Goal: Browse casually

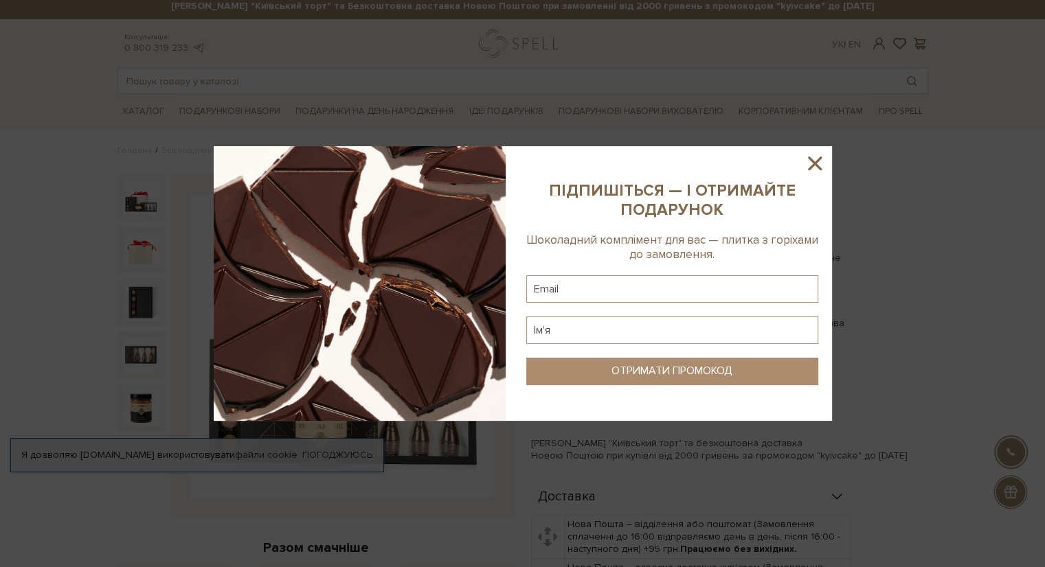
scroll to position [27, 0]
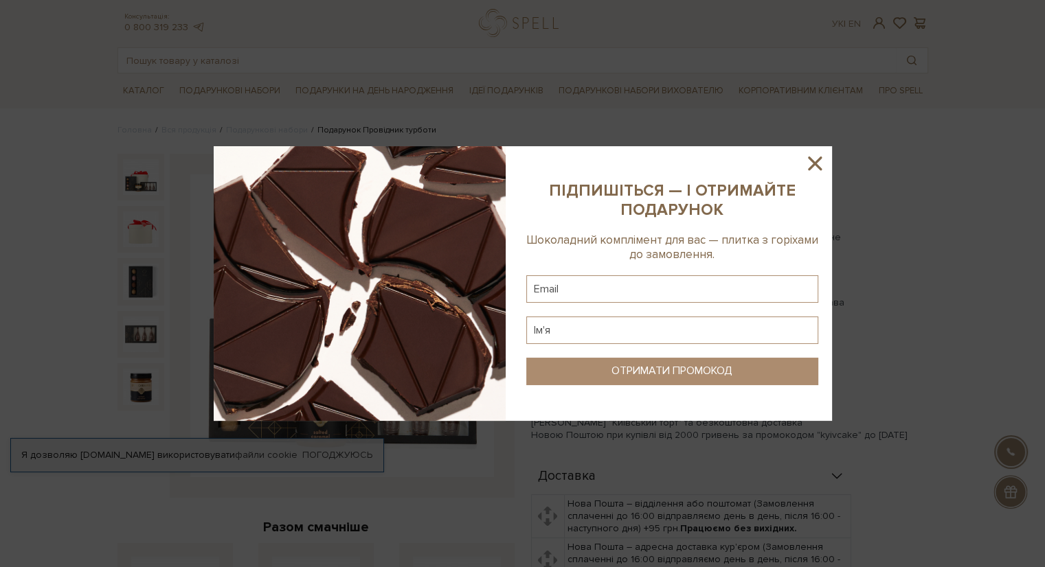
click at [808, 155] on icon at bounding box center [814, 163] width 23 height 23
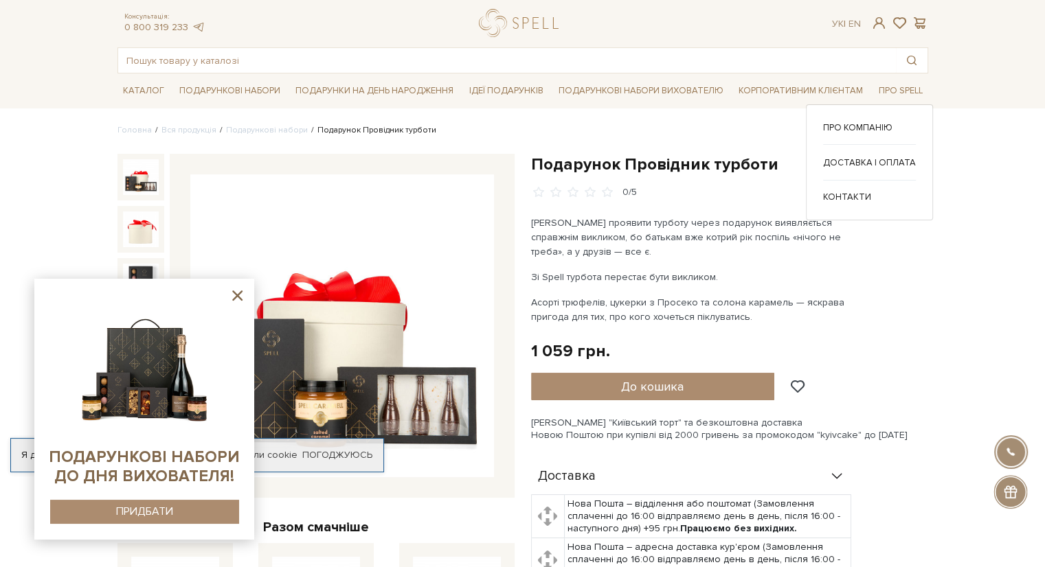
click at [889, 218] on div "Про компанію Доставка і оплата" at bounding box center [869, 162] width 127 height 116
click at [236, 290] on icon at bounding box center [237, 295] width 17 height 17
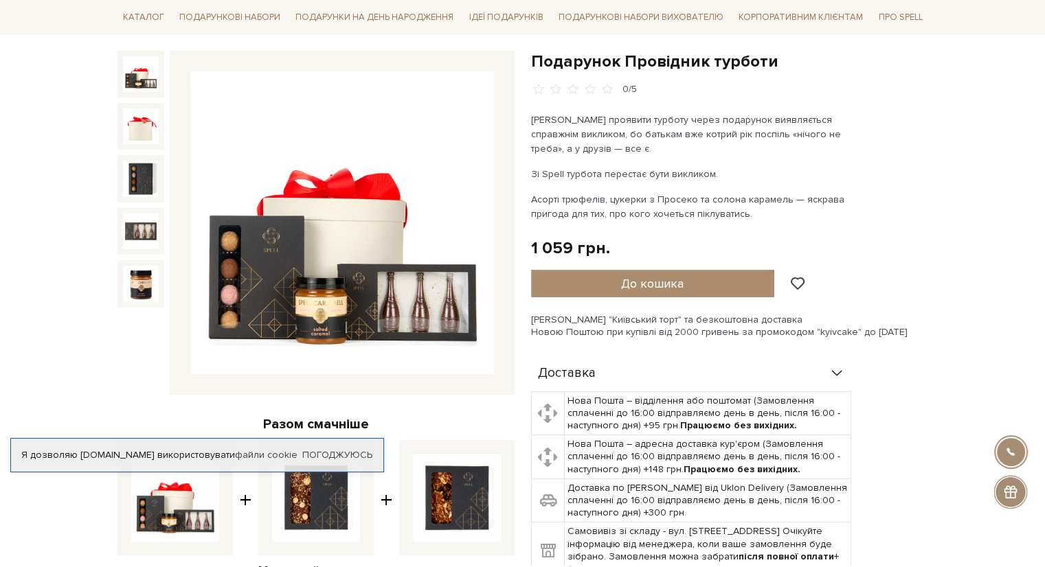
scroll to position [96, 0]
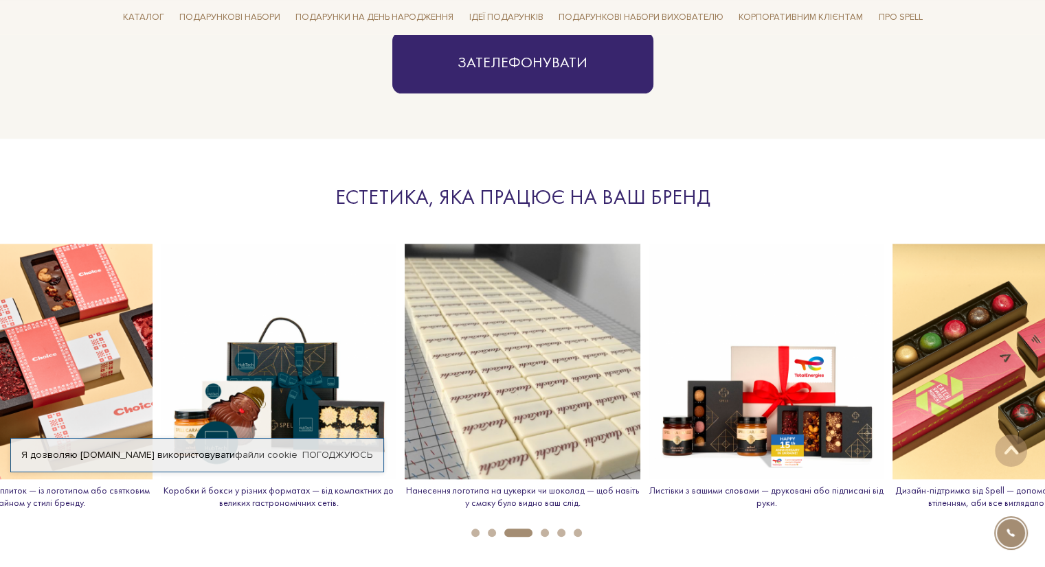
scroll to position [1511, 0]
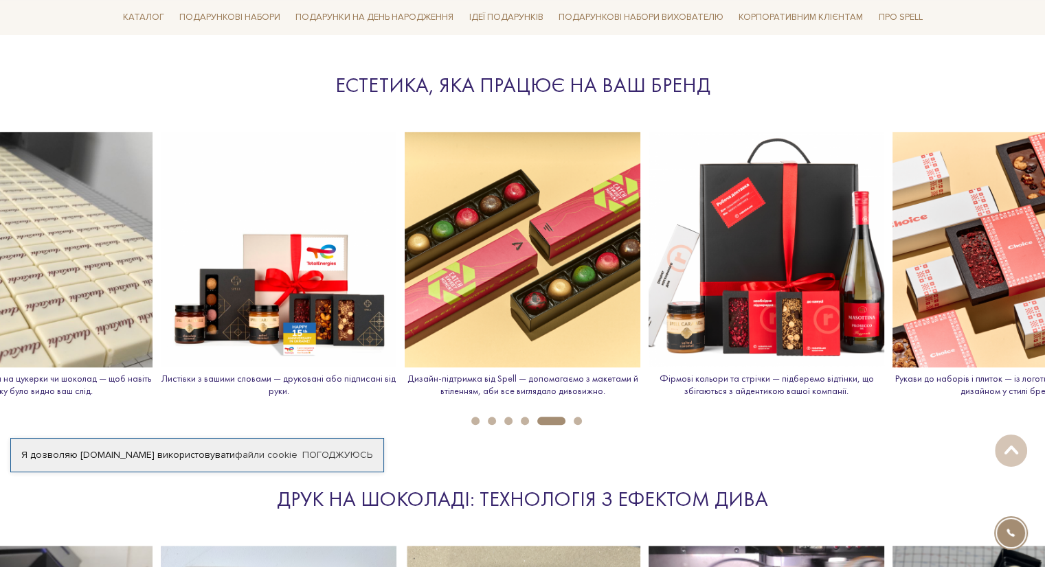
click at [807, 237] on img at bounding box center [766, 250] width 236 height 236
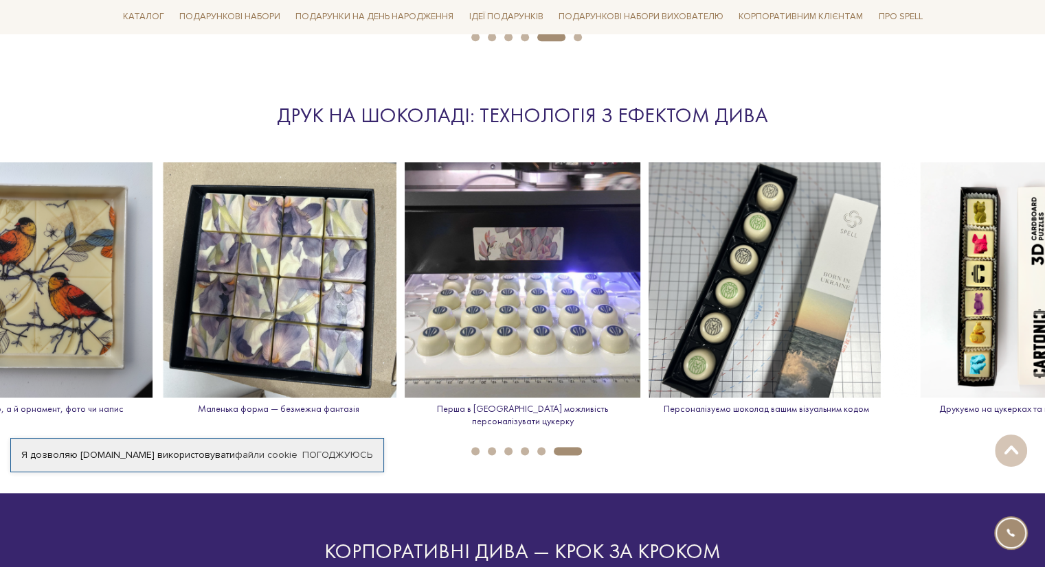
scroll to position [1923, 0]
